Goal: Check status: Check status

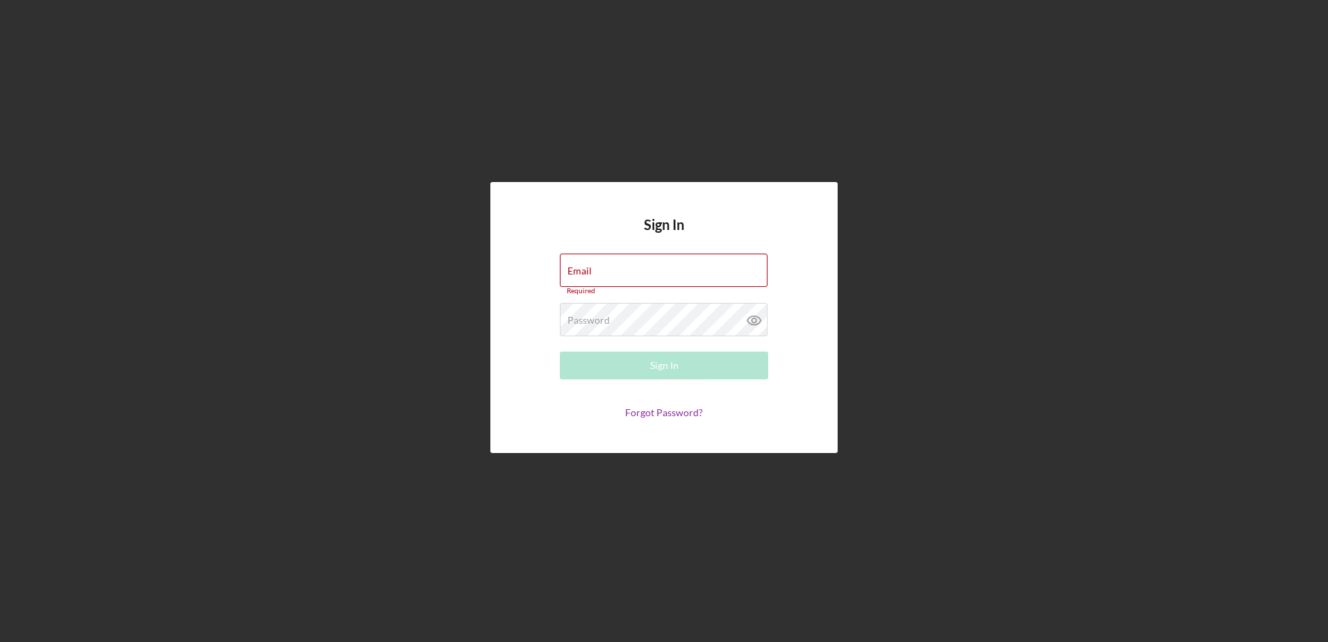
click at [1181, 130] on div "Sign In Email Required Password Required Sign In Forgot Password?" at bounding box center [664, 317] width 1314 height 635
paste input "[EMAIL_ADDRESS][DOMAIN_NAME]"
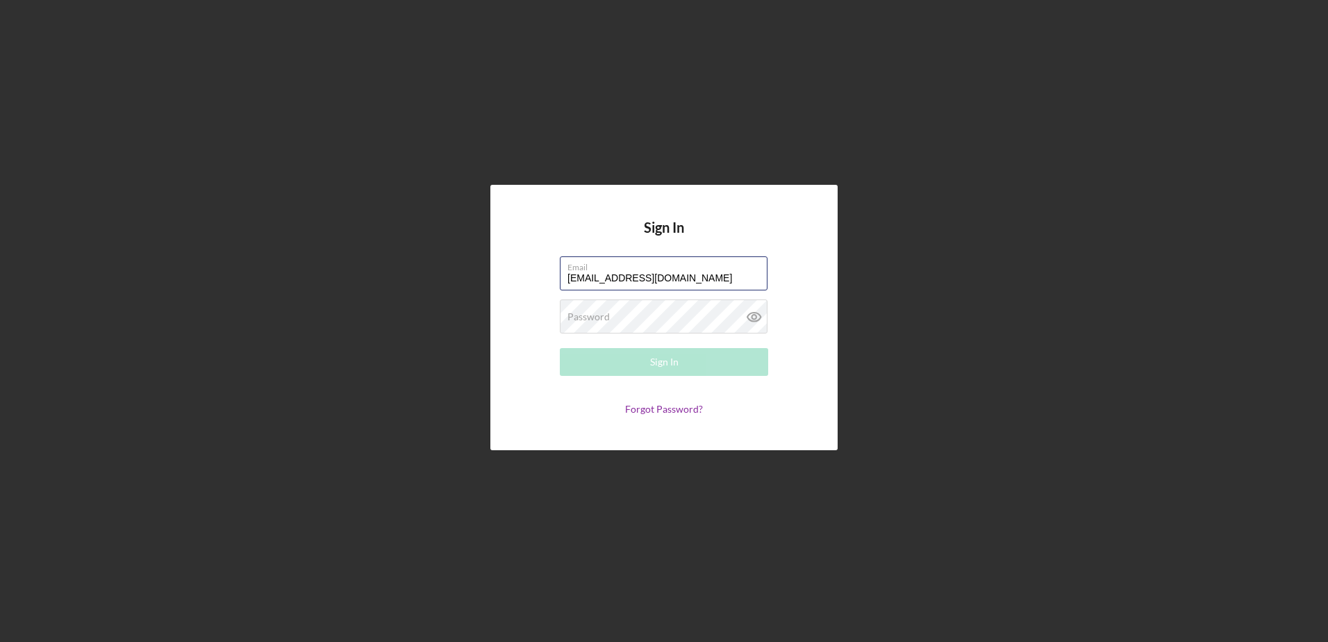
type input "[EMAIL_ADDRESS][DOMAIN_NAME]"
click at [628, 307] on div "Password Required" at bounding box center [664, 316] width 208 height 35
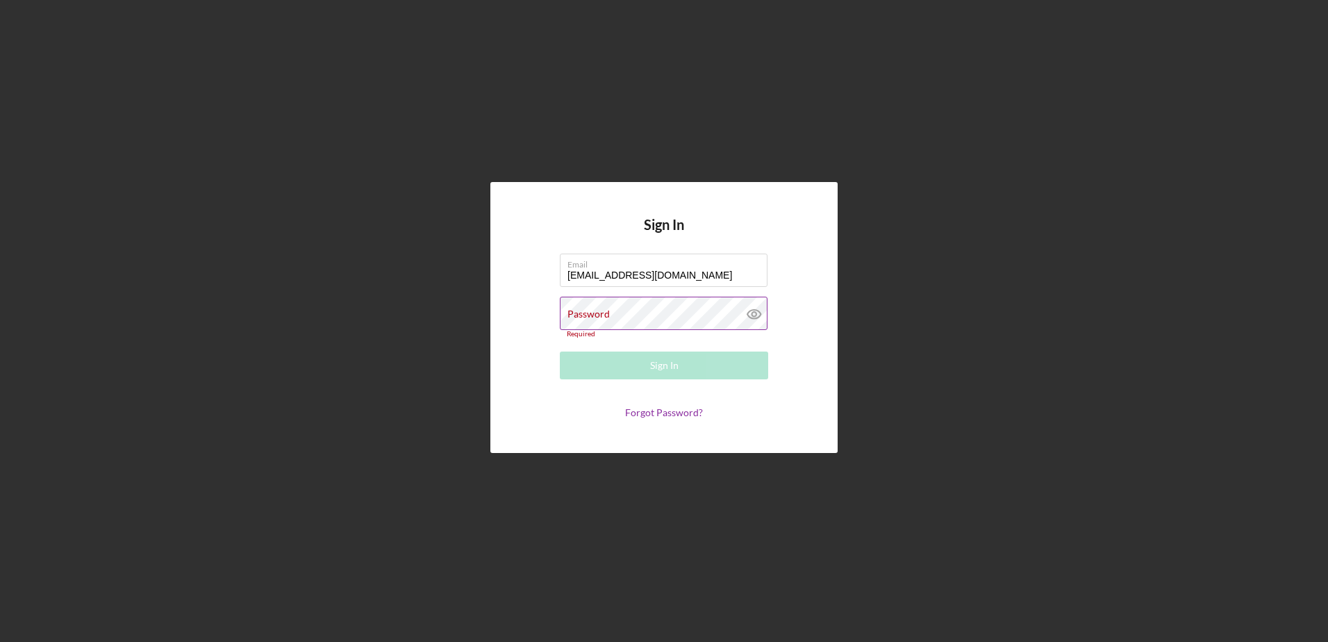
drag, startPoint x: 692, startPoint y: 337, endPoint x: 589, endPoint y: 310, distance: 107.1
click at [589, 310] on label "Password" at bounding box center [588, 313] width 42 height 11
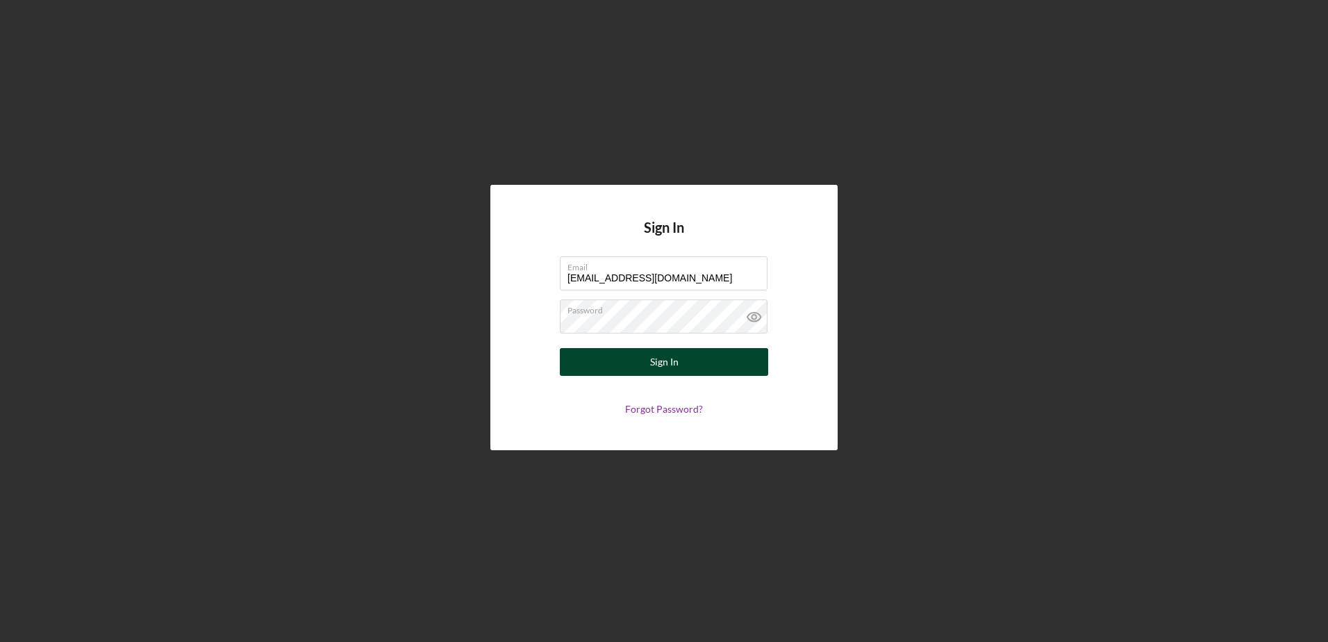
click at [676, 352] on div "Sign In" at bounding box center [664, 362] width 28 height 28
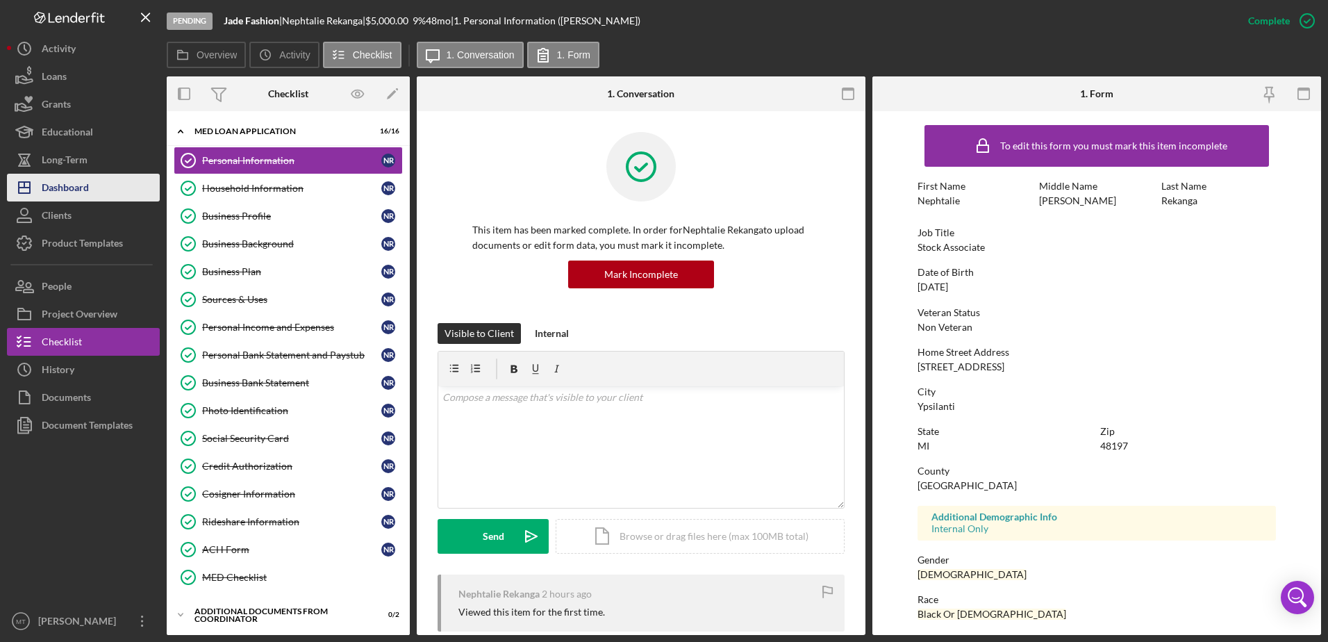
click at [87, 194] on div "Dashboard" at bounding box center [65, 189] width 47 height 31
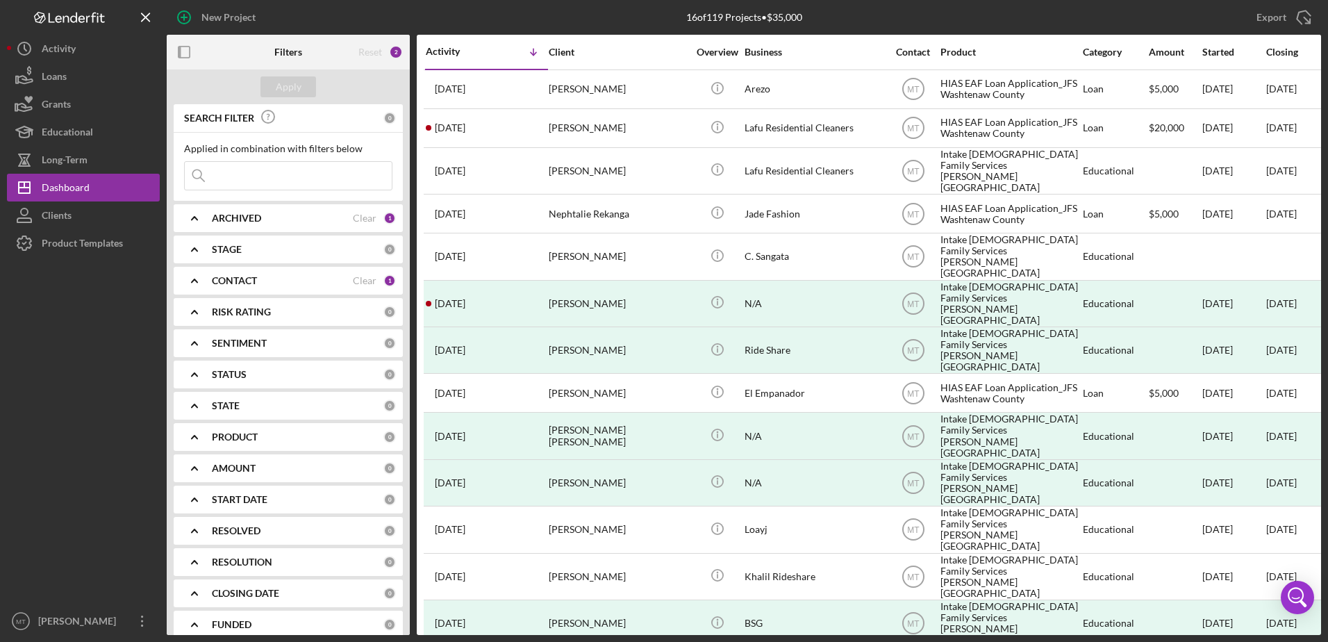
click at [266, 184] on input at bounding box center [288, 176] width 207 height 28
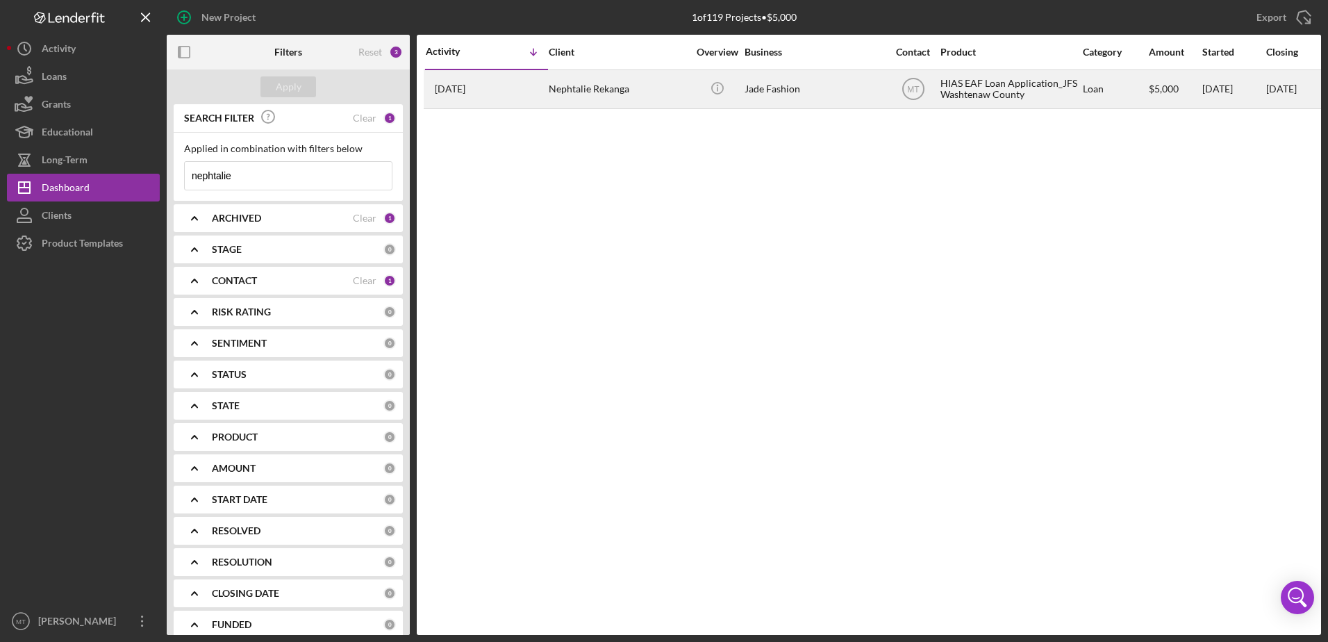
type input "nephtalie"
click at [575, 83] on div "Nephtalie Rekanga" at bounding box center [618, 89] width 139 height 37
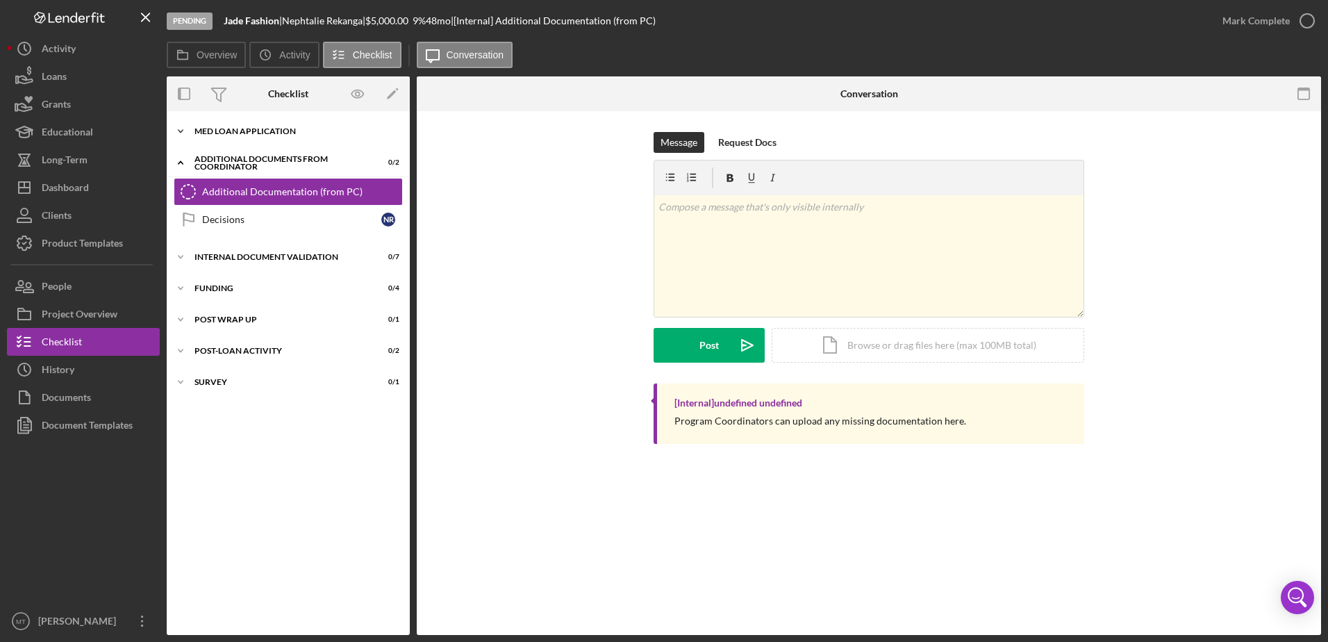
click at [249, 123] on div "Icon/Expander MED Loan Application 16 / 16" at bounding box center [288, 131] width 243 height 28
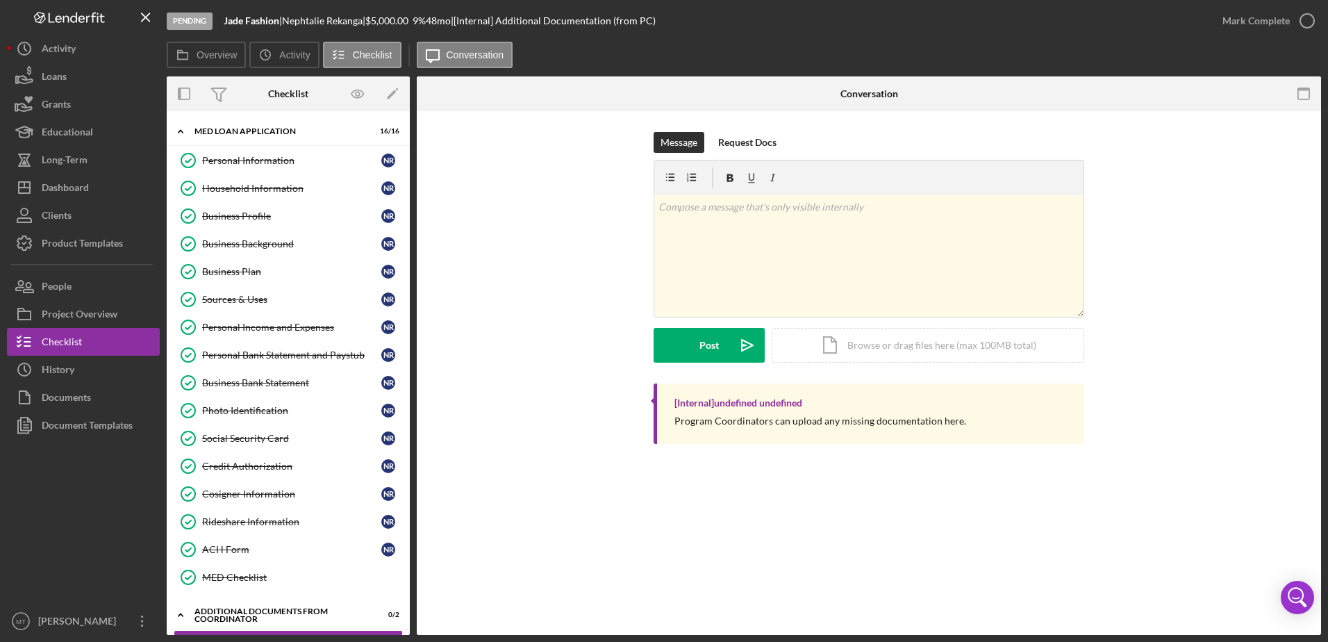
drag, startPoint x: 412, startPoint y: 131, endPoint x: 412, endPoint y: 166, distance: 34.7
click at [412, 166] on div "Overview Internal Workflow Stage Pending Icon/Dropdown Arrow Archive (can unarc…" at bounding box center [744, 355] width 1154 height 558
click at [292, 331] on div "Personal Income and Expenses" at bounding box center [291, 327] width 179 height 11
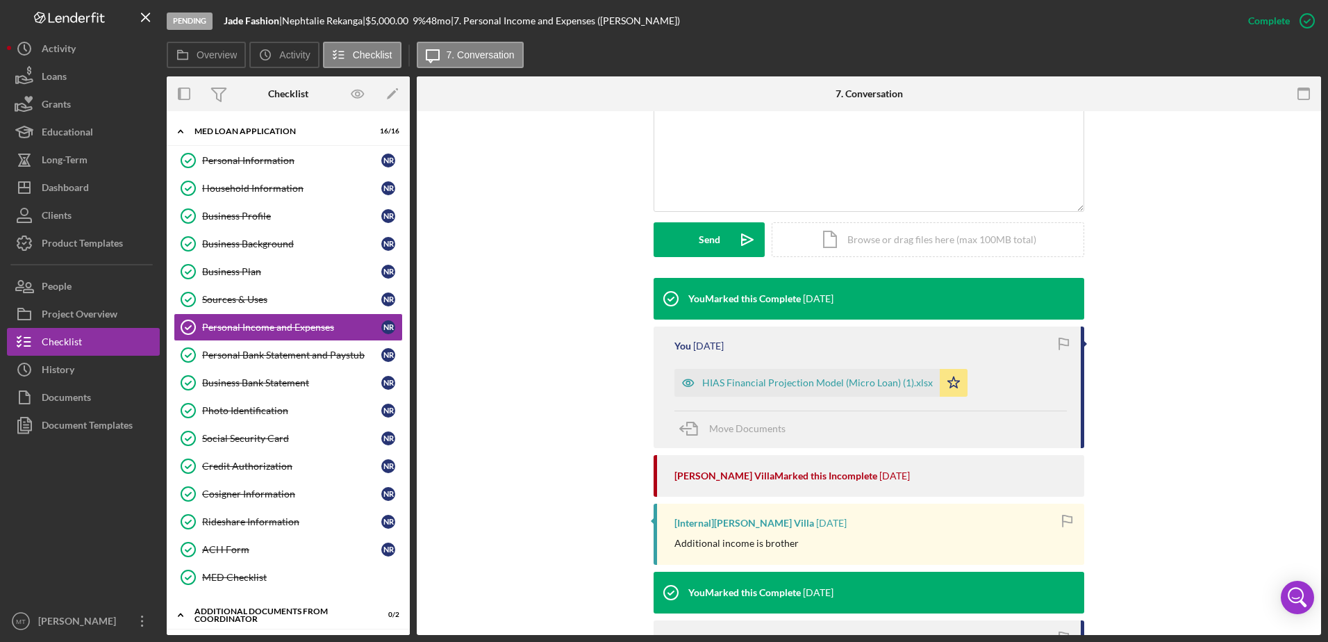
scroll to position [347, 0]
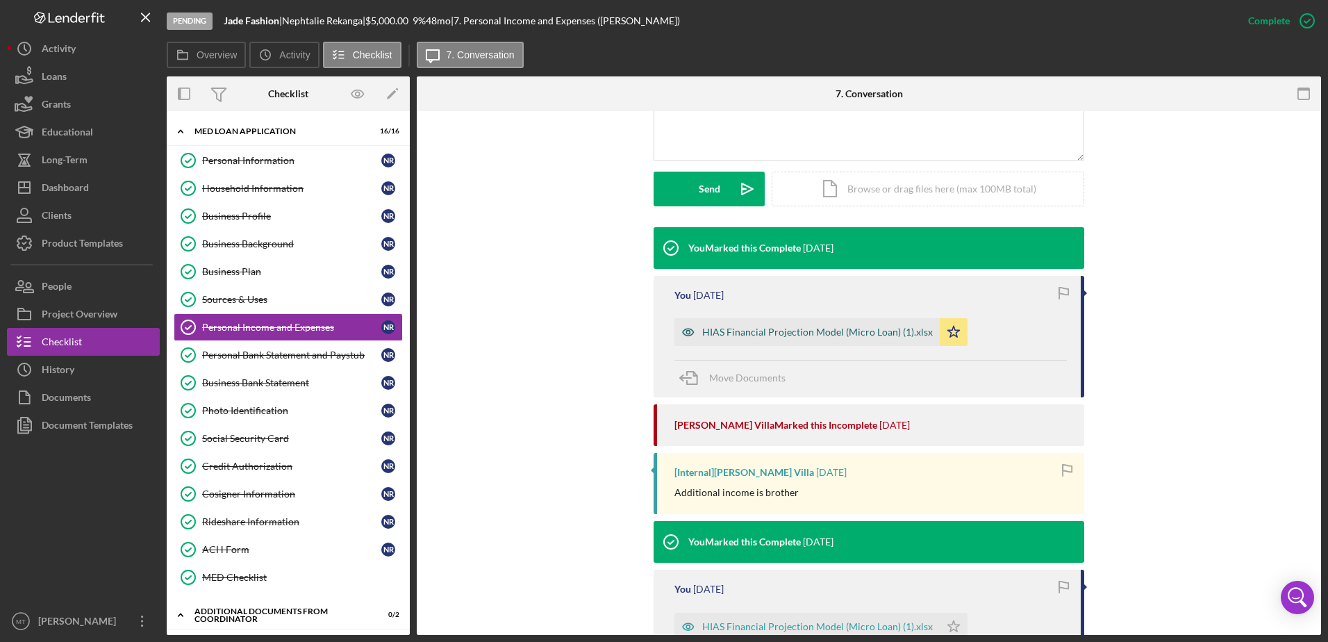
click at [835, 328] on div "HIAS Financial Projection Model (Micro Loan) (1).xlsx" at bounding box center [817, 331] width 231 height 11
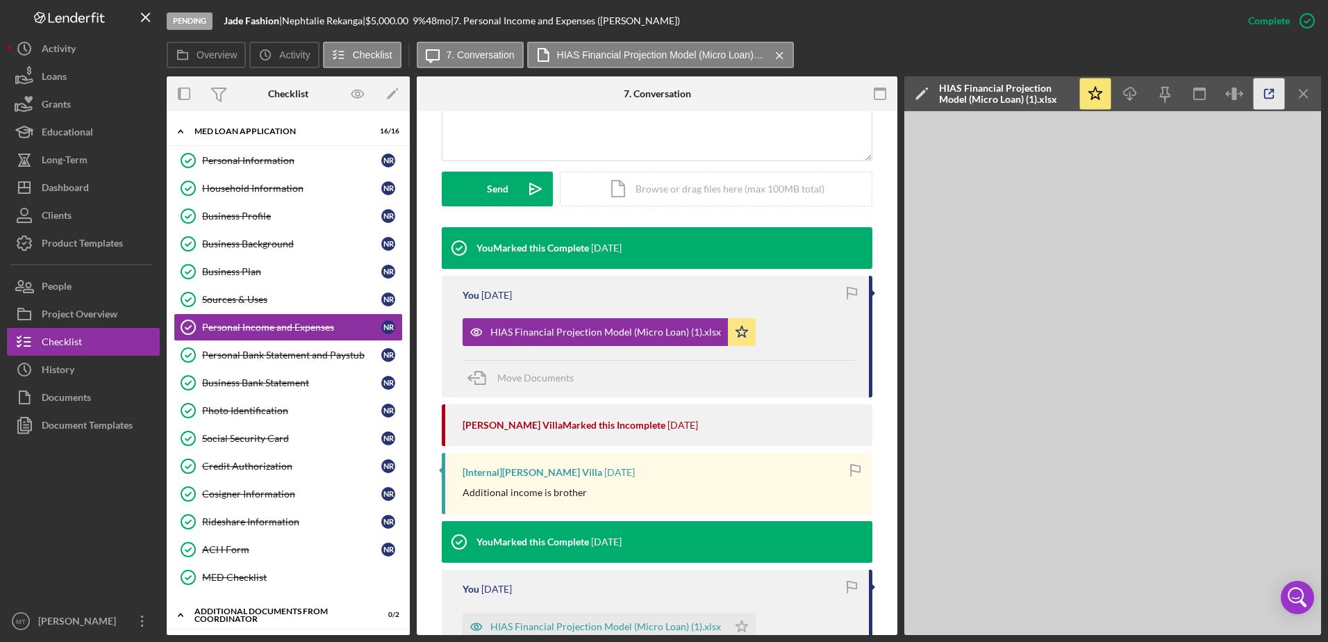
click at [1271, 100] on icon "button" at bounding box center [1268, 93] width 31 height 31
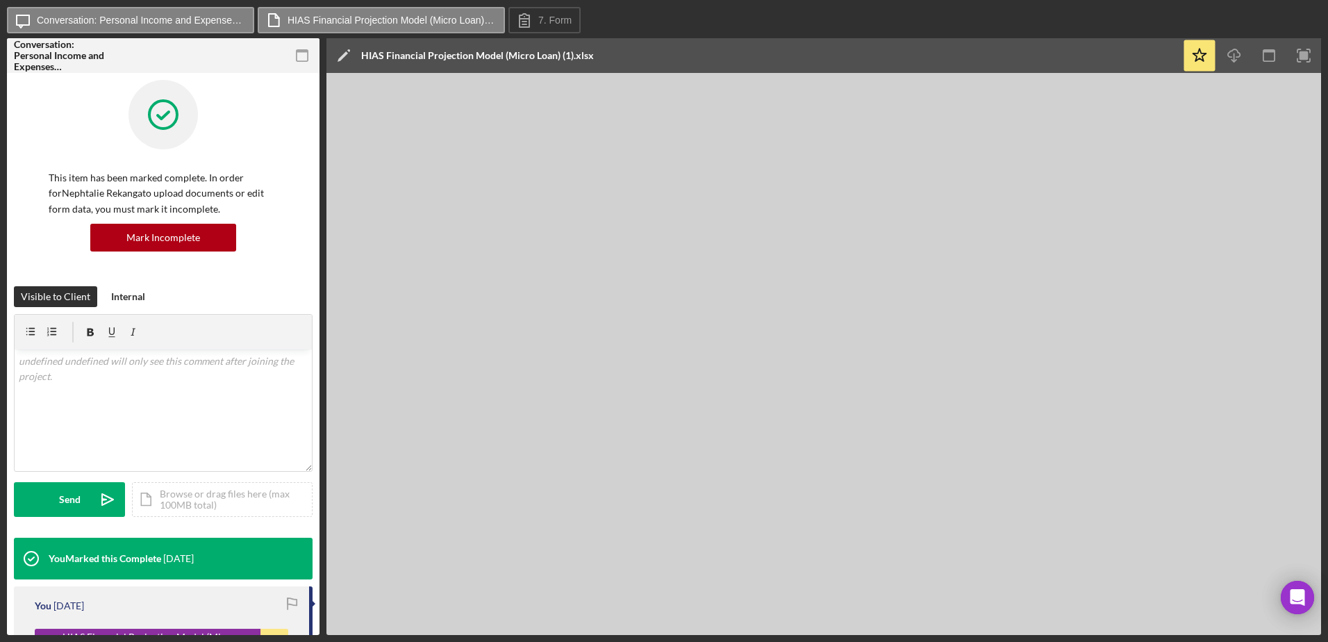
click at [1005, 4] on div "Icon/Message Conversation: Personal Income and Expenses (Nephtalie R.) HIAS Fin…" at bounding box center [664, 321] width 1328 height 642
